Goal: Obtain resource: Download file/media

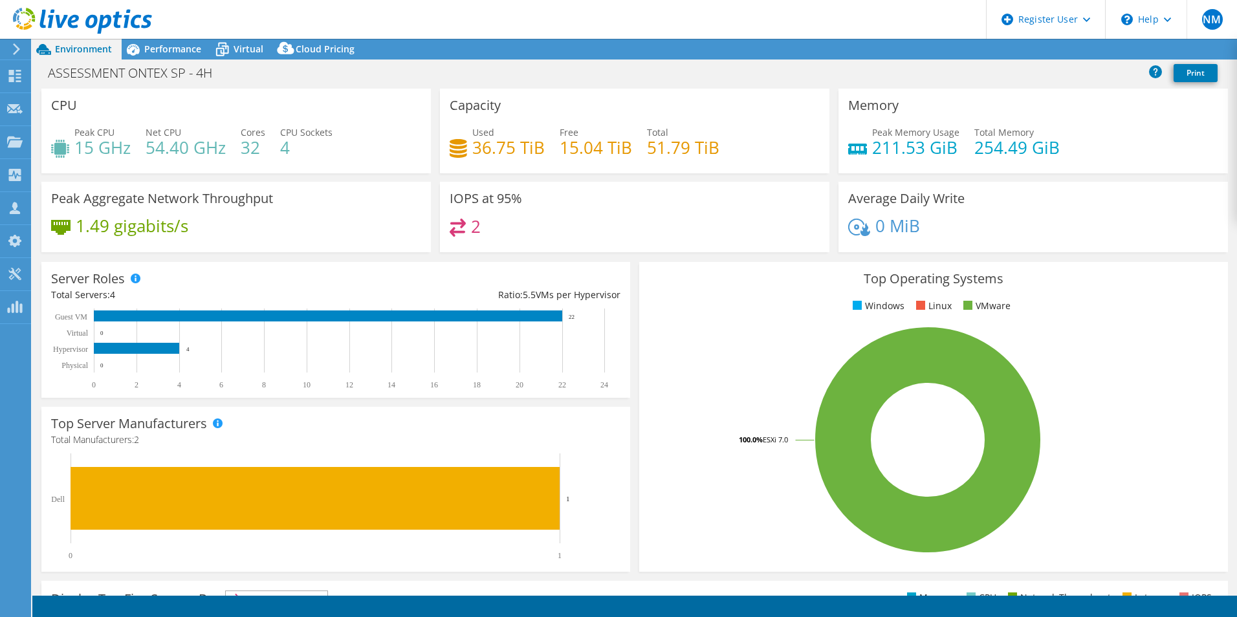
select select "USD"
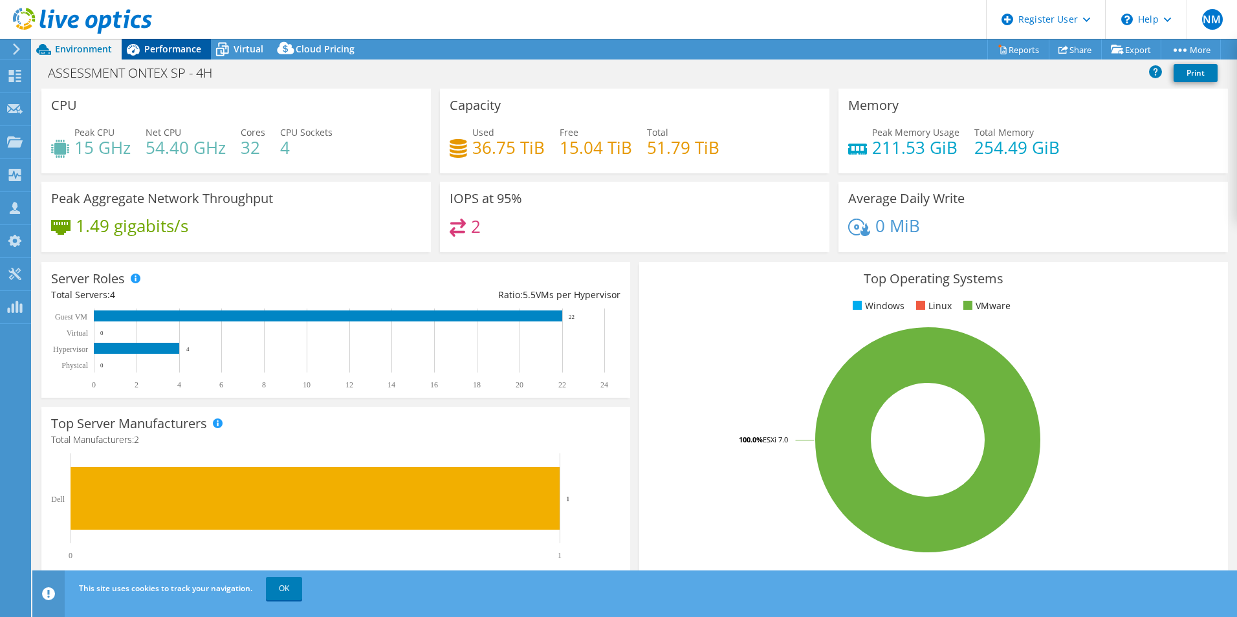
click at [166, 47] on span "Performance" at bounding box center [172, 49] width 57 height 12
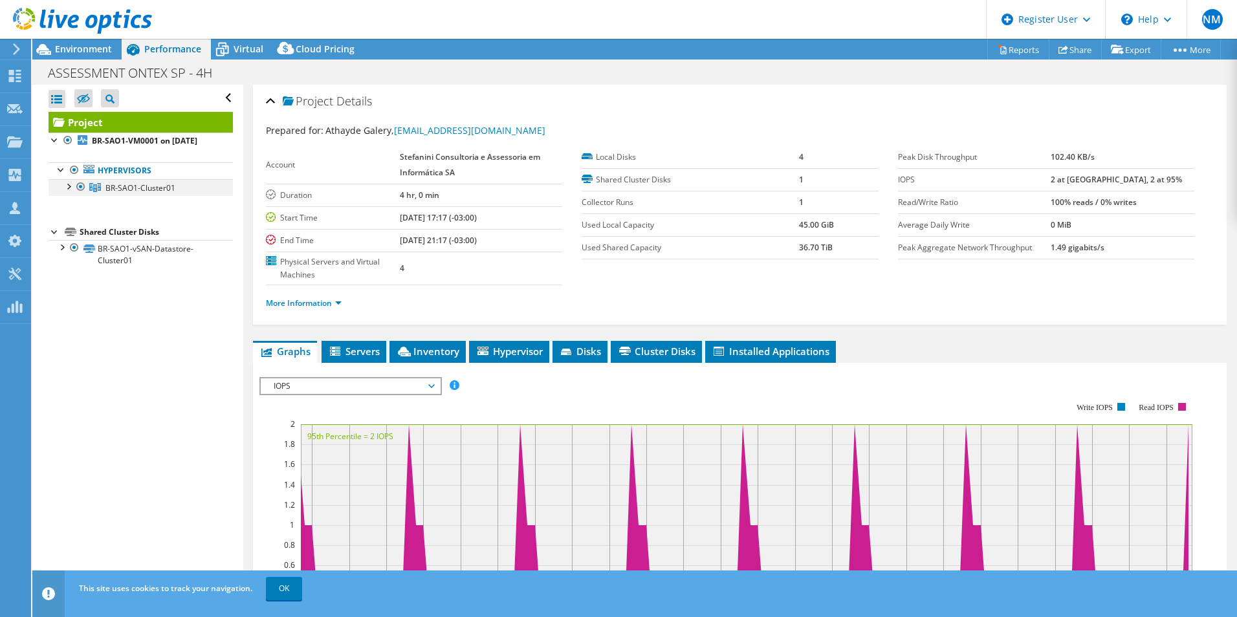
click at [69, 185] on div at bounding box center [67, 185] width 13 height 13
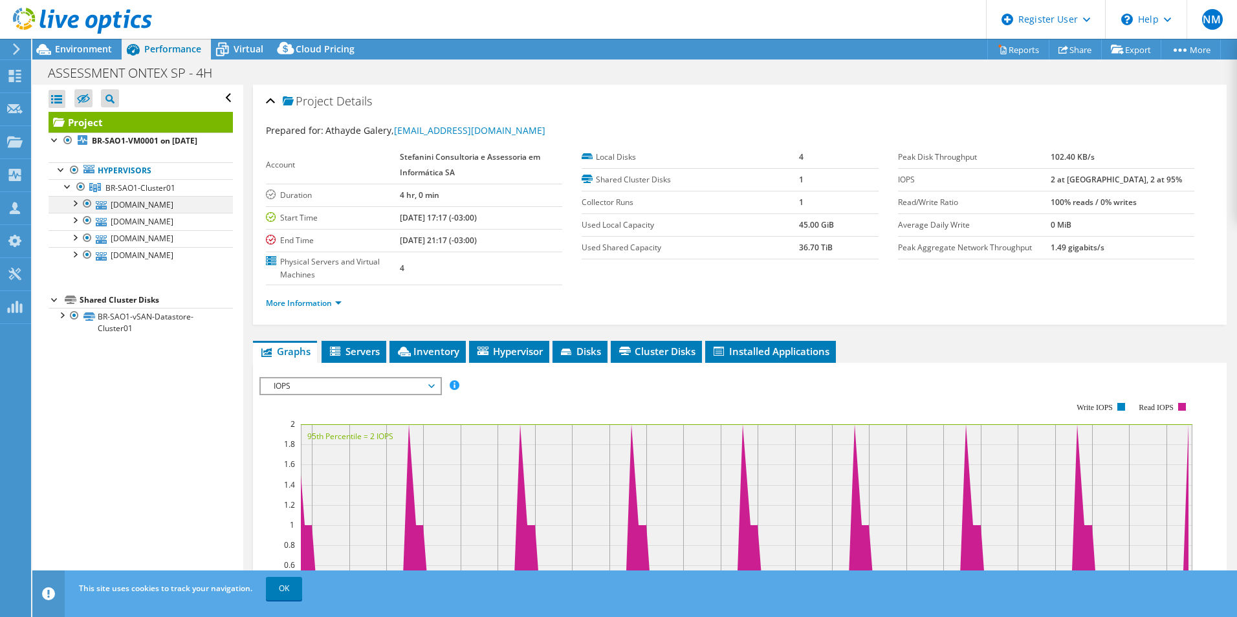
click at [74, 203] on div at bounding box center [74, 202] width 13 height 13
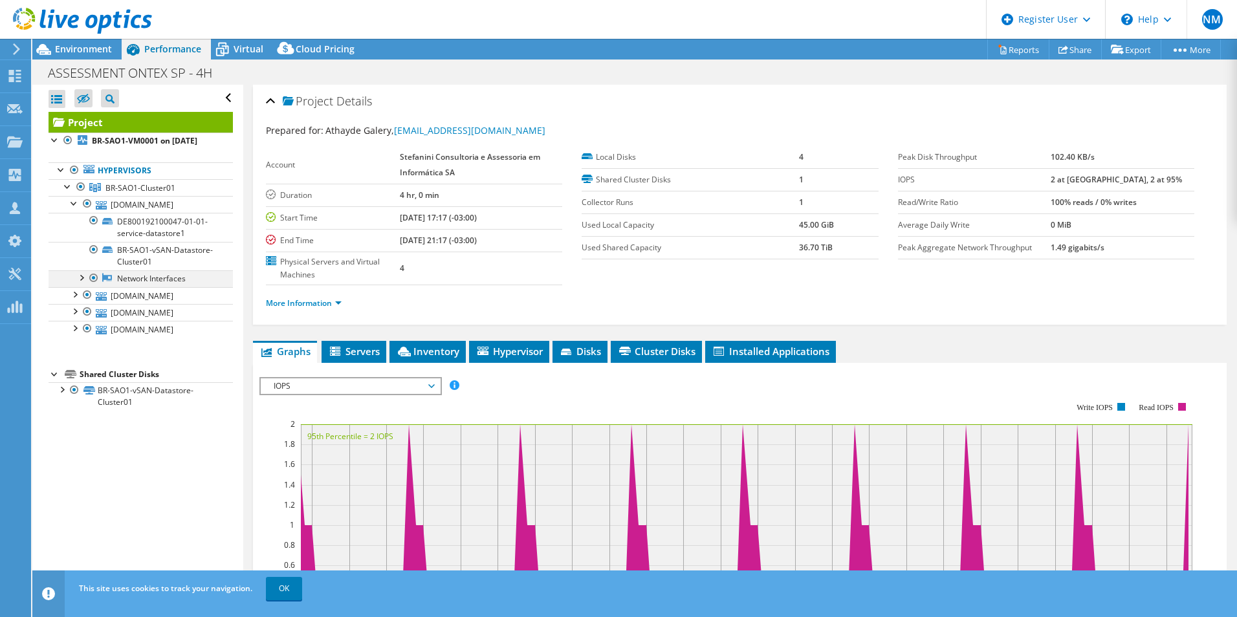
click at [83, 283] on div at bounding box center [80, 276] width 13 height 13
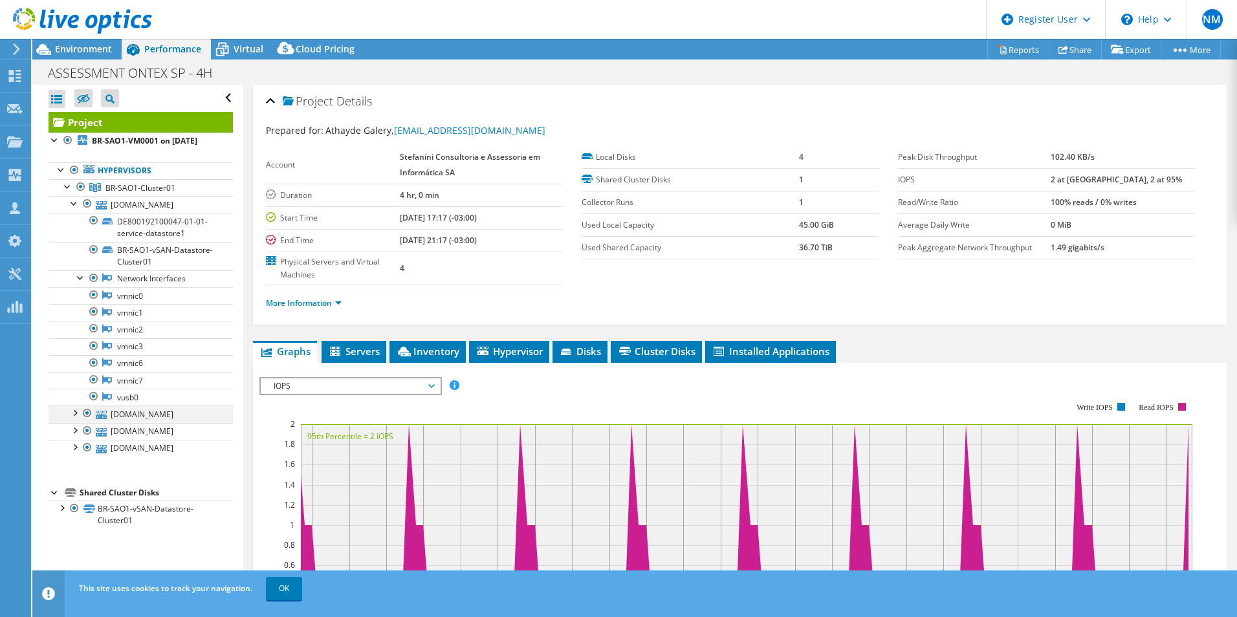
click at [74, 419] on div at bounding box center [74, 412] width 13 height 13
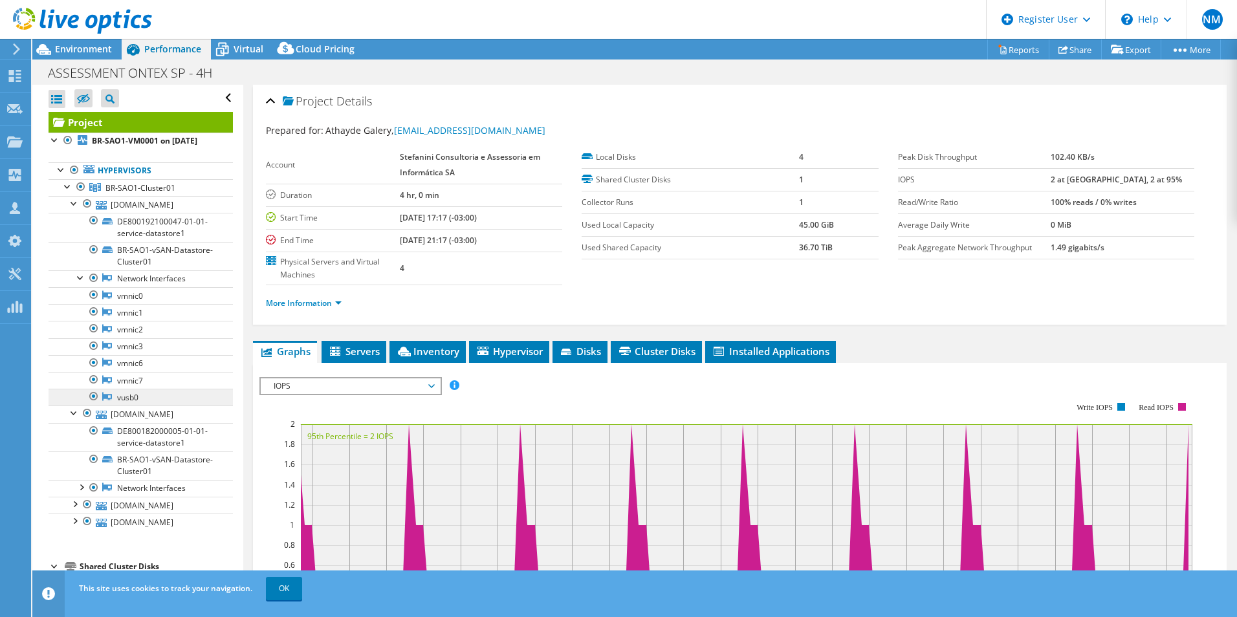
scroll to position [65, 0]
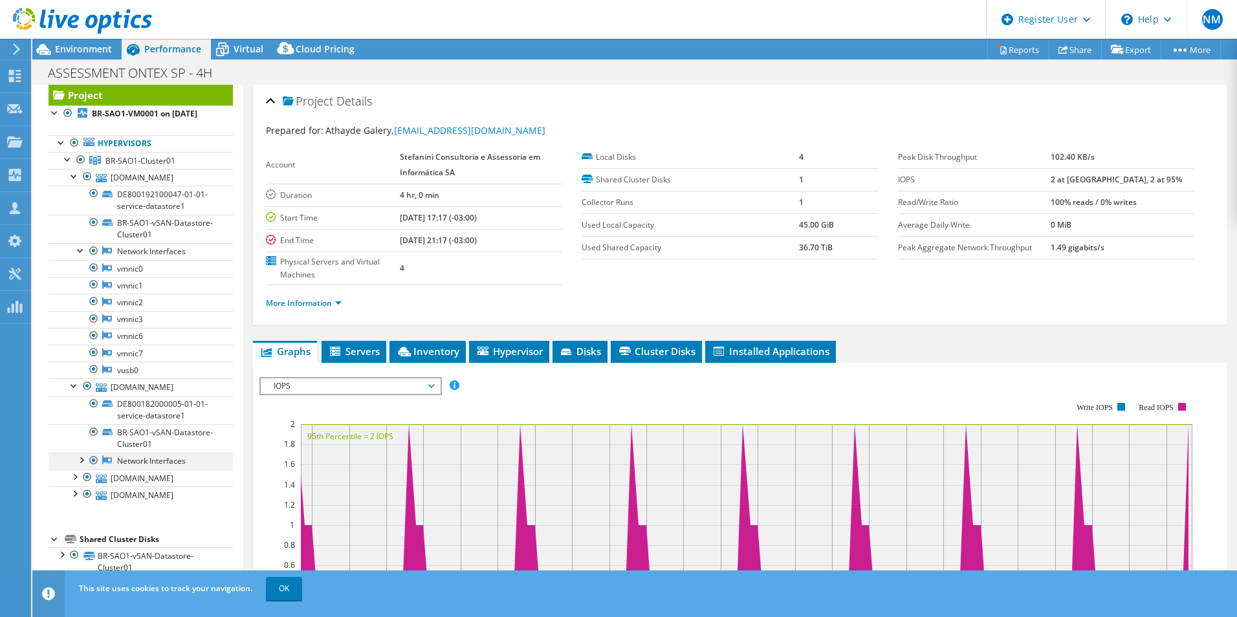
click at [82, 453] on div at bounding box center [80, 459] width 13 height 13
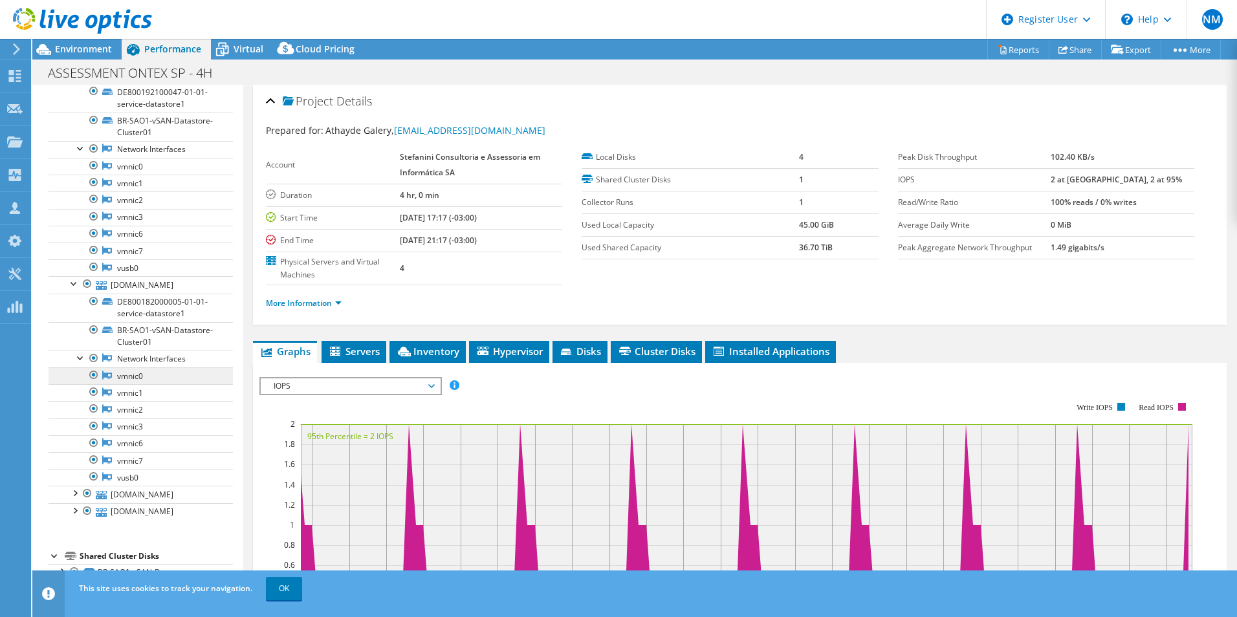
scroll to position [192, 0]
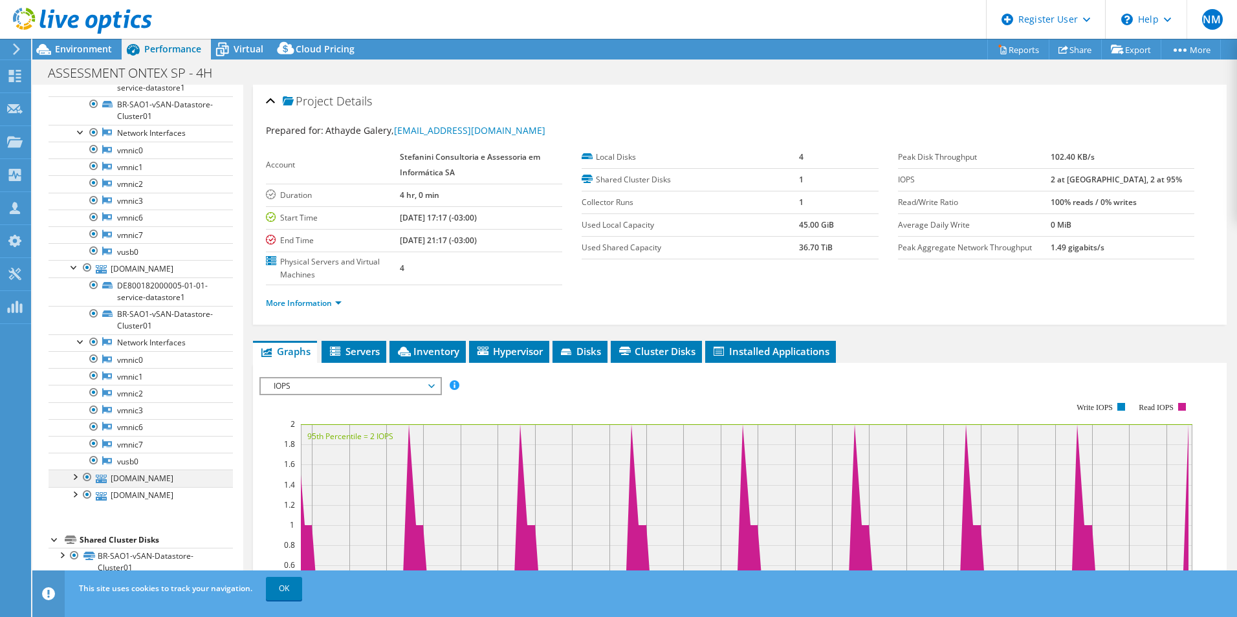
click at [76, 470] on div at bounding box center [74, 476] width 13 height 13
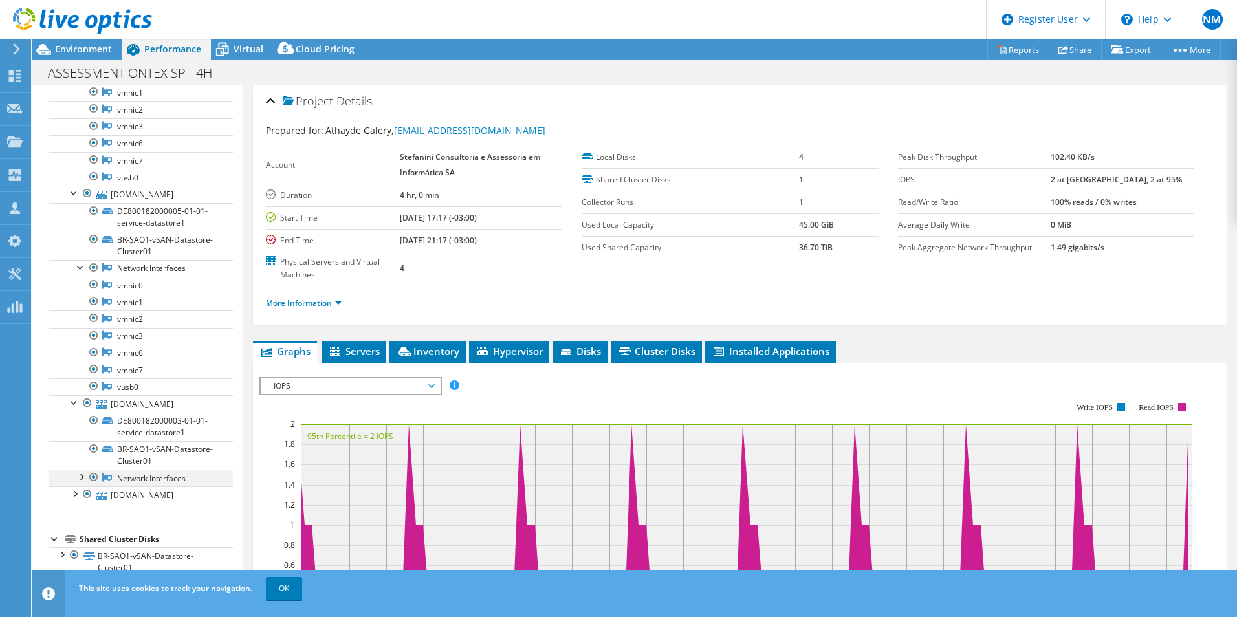
scroll to position [267, 0]
click at [1009, 45] on link "Reports" at bounding box center [1018, 49] width 62 height 20
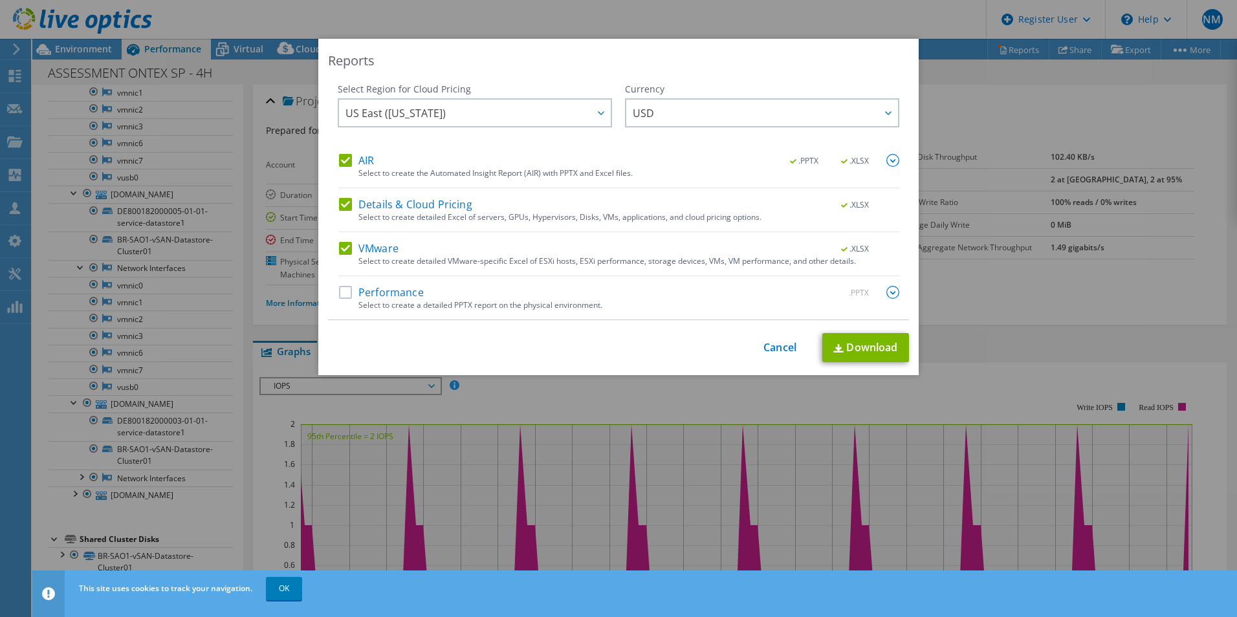
click at [388, 290] on label "Performance" at bounding box center [381, 292] width 85 height 13
click at [0, 0] on input "Performance" at bounding box center [0, 0] width 0 height 0
click at [868, 344] on link "Download" at bounding box center [865, 347] width 87 height 29
click at [770, 342] on link "Cancel" at bounding box center [779, 348] width 33 height 12
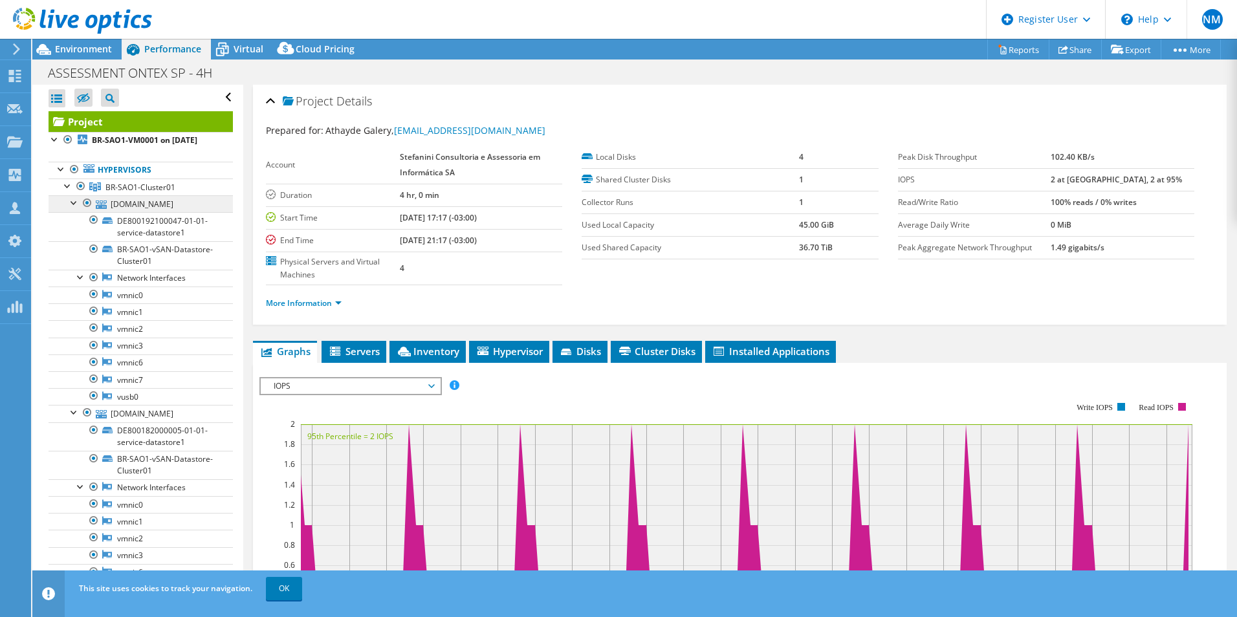
scroll to position [0, 0]
click at [60, 173] on div at bounding box center [61, 168] width 13 height 13
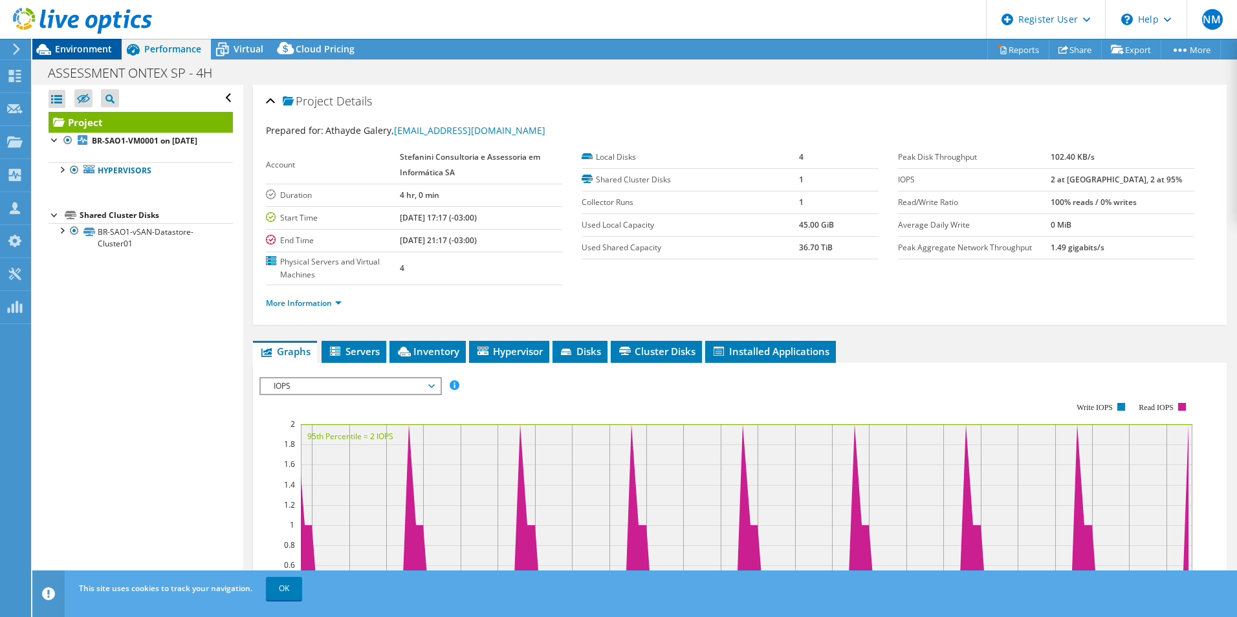
click at [84, 51] on span "Environment" at bounding box center [83, 49] width 57 height 12
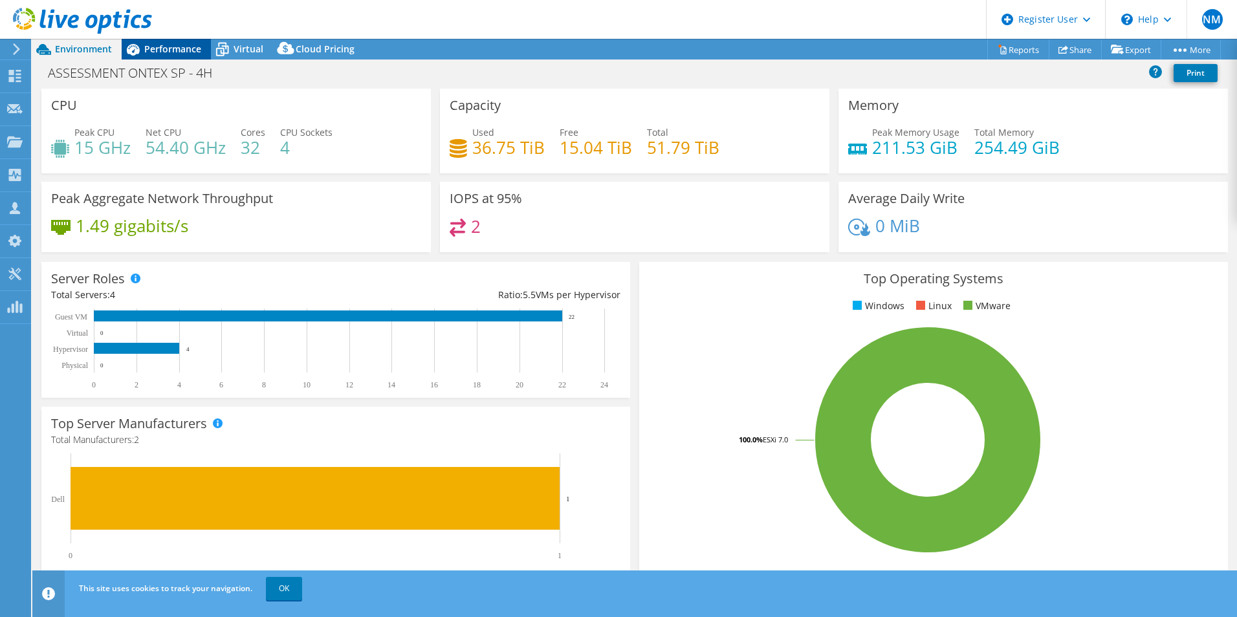
click at [157, 47] on span "Performance" at bounding box center [172, 49] width 57 height 12
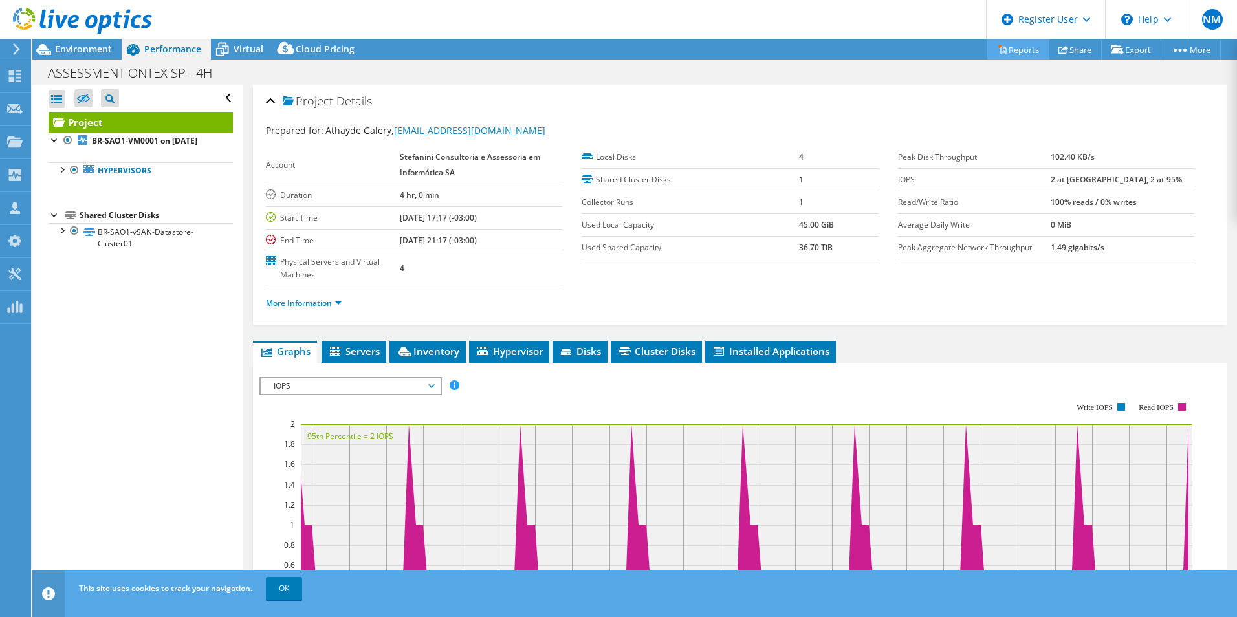
click at [1000, 49] on link "Reports" at bounding box center [1018, 49] width 62 height 20
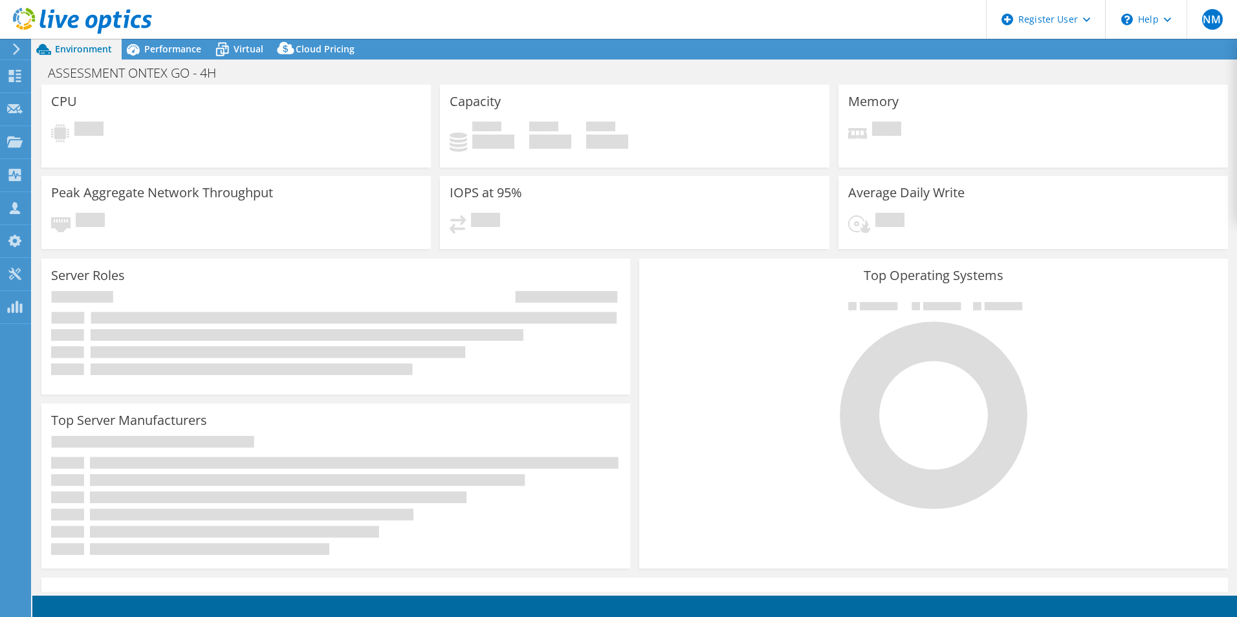
select select "USD"
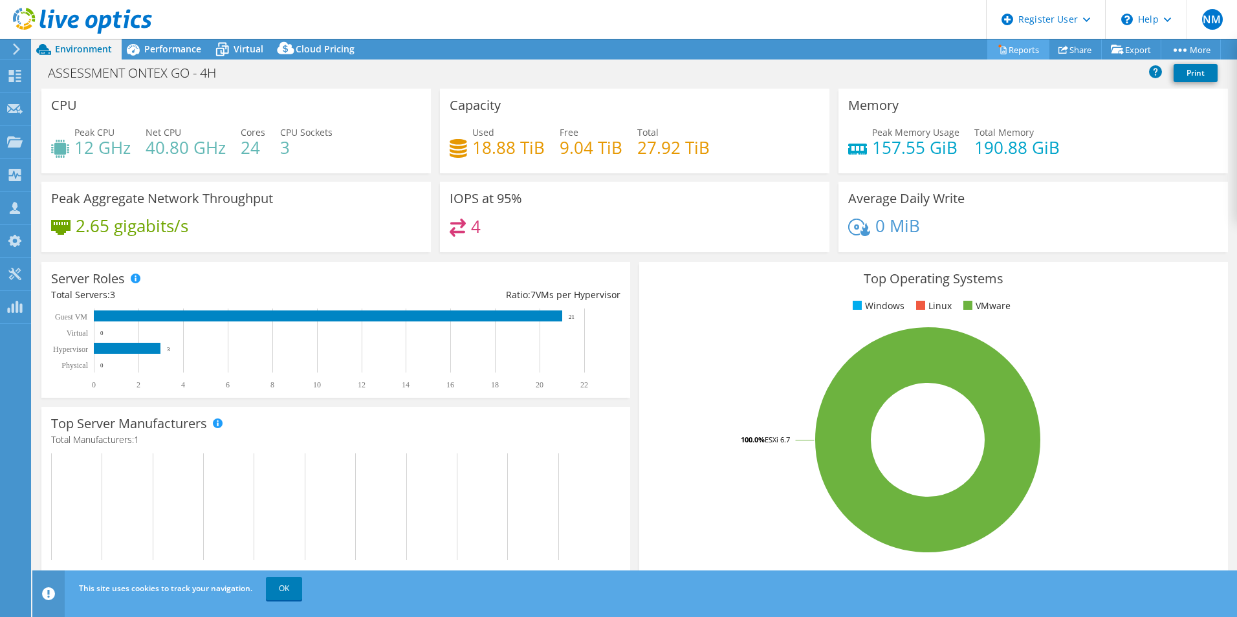
click at [1000, 47] on link "Reports" at bounding box center [1018, 49] width 62 height 20
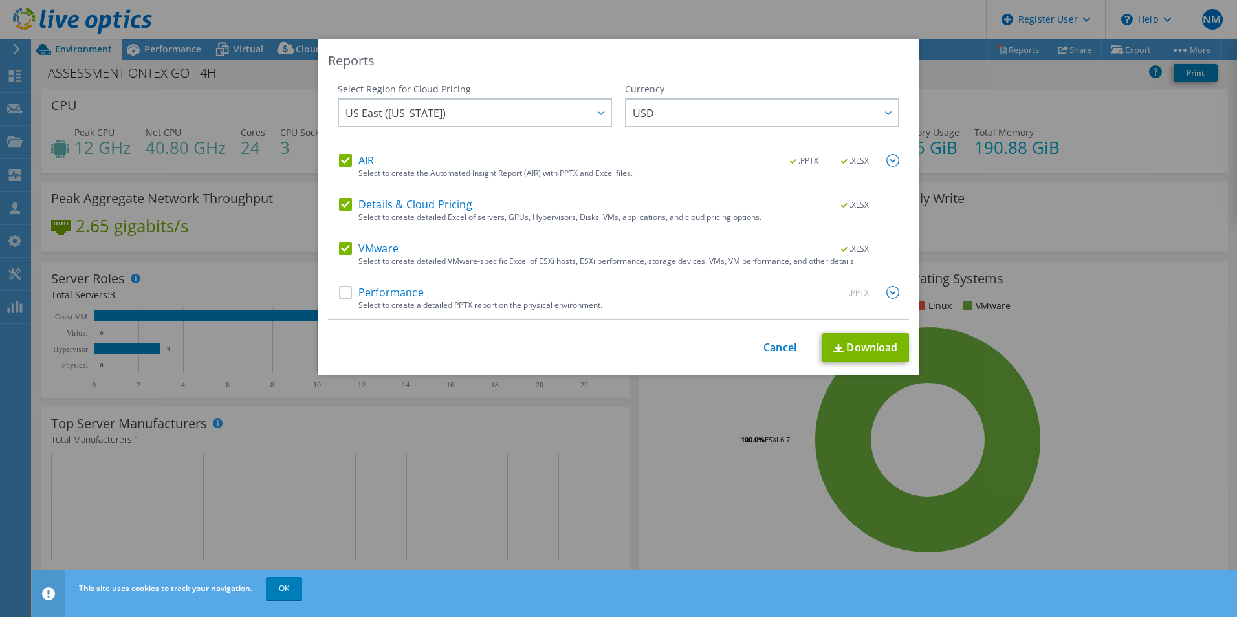
click at [382, 289] on label "Performance" at bounding box center [381, 292] width 85 height 13
click at [0, 0] on input "Performance" at bounding box center [0, 0] width 0 height 0
click at [874, 345] on link "Download" at bounding box center [865, 347] width 87 height 29
click at [777, 347] on link "Cancel" at bounding box center [779, 348] width 33 height 12
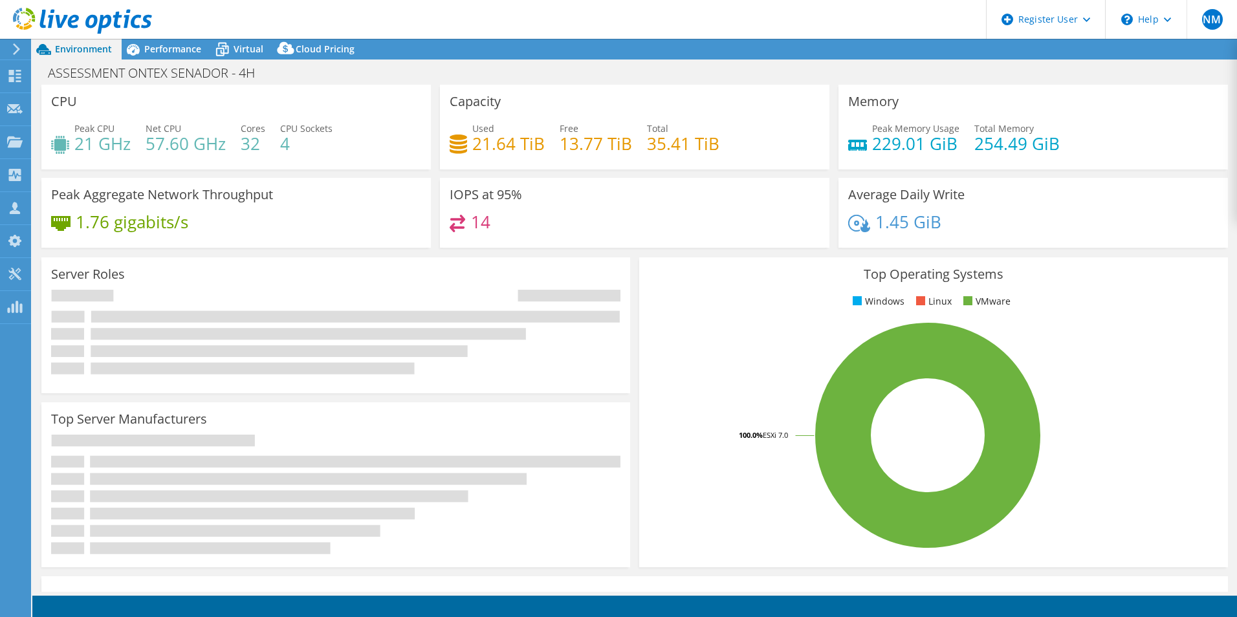
select select "USD"
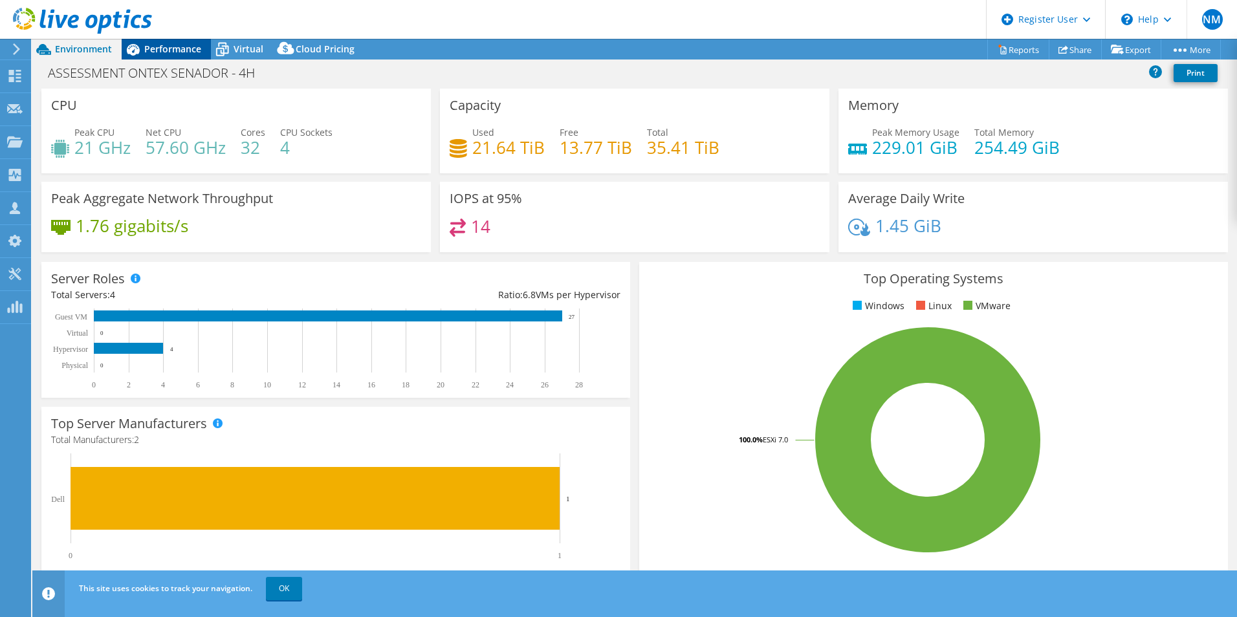
click at [186, 50] on span "Performance" at bounding box center [172, 49] width 57 height 12
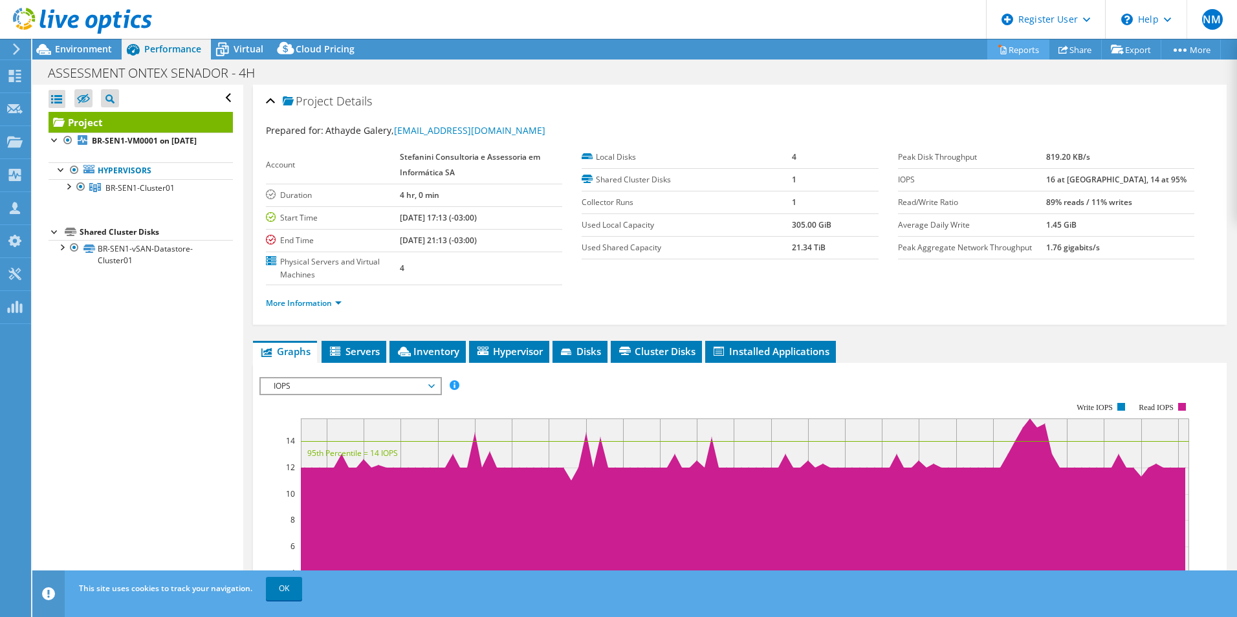
click at [995, 43] on link "Reports" at bounding box center [1018, 49] width 62 height 20
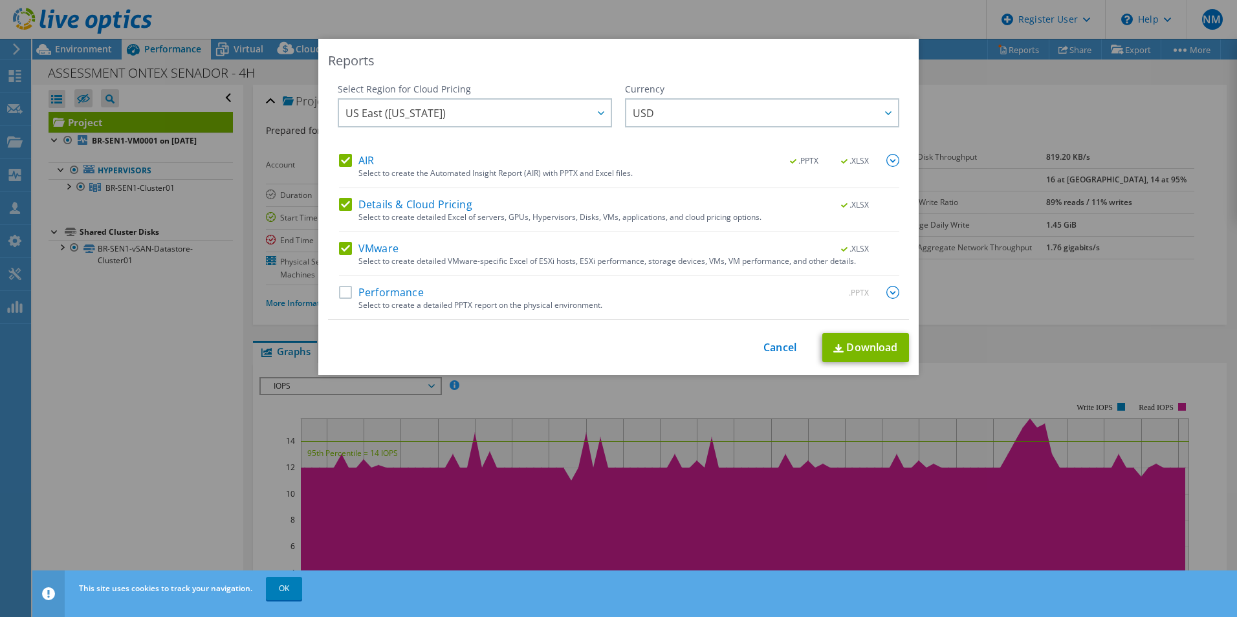
click at [503, 304] on div "Select to create a detailed PPTX report on the physical environment." at bounding box center [628, 305] width 541 height 9
click at [373, 292] on label "Performance" at bounding box center [381, 292] width 85 height 13
click at [0, 0] on input "Performance" at bounding box center [0, 0] width 0 height 0
click at [849, 345] on link "Download" at bounding box center [865, 347] width 87 height 29
click at [771, 353] on link "Cancel" at bounding box center [779, 348] width 33 height 12
